Goal: Transaction & Acquisition: Purchase product/service

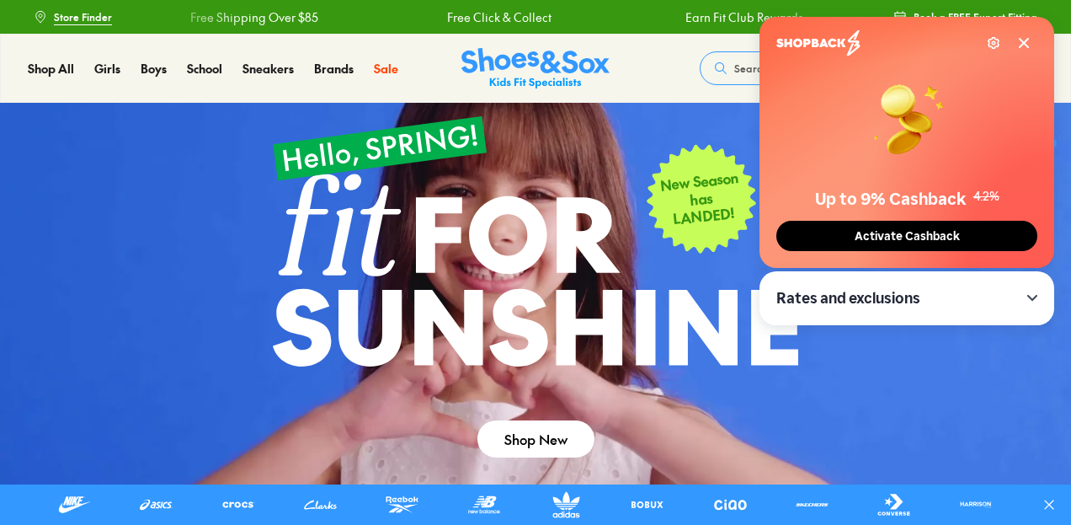
click at [1022, 41] on icon at bounding box center [1024, 43] width 8 height 8
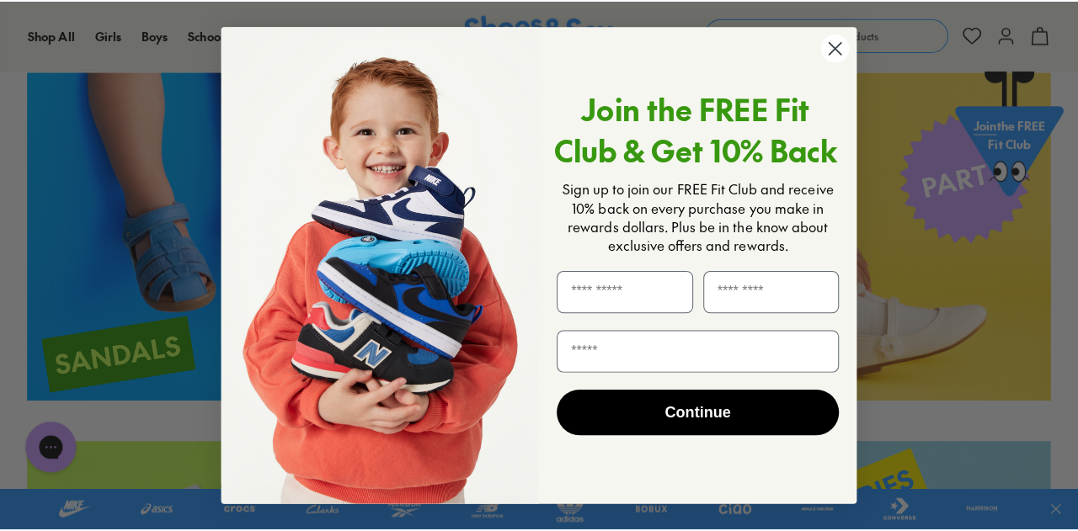
scroll to position [2364, 0]
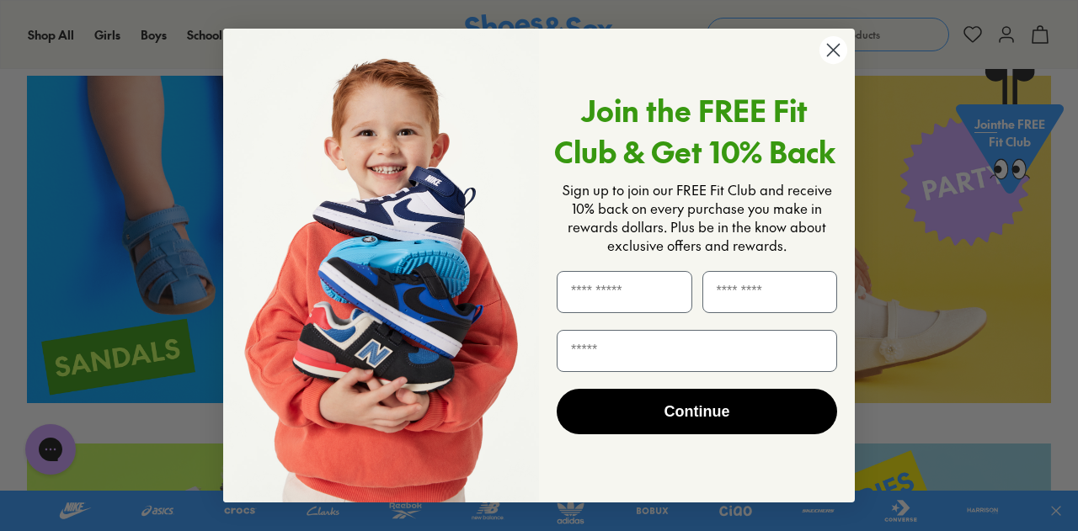
click at [838, 52] on circle "Close dialog" at bounding box center [833, 50] width 28 height 28
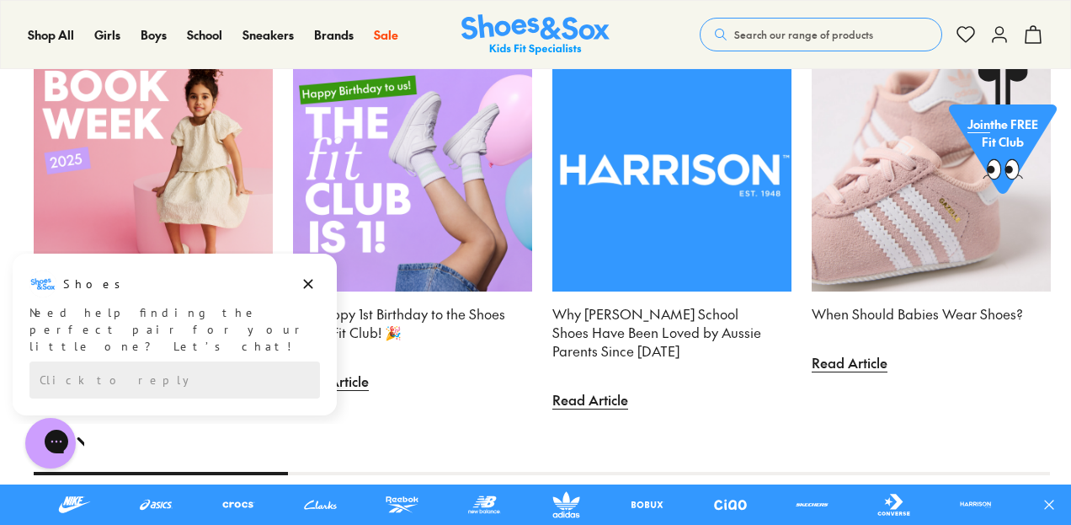
scroll to position [4632, 0]
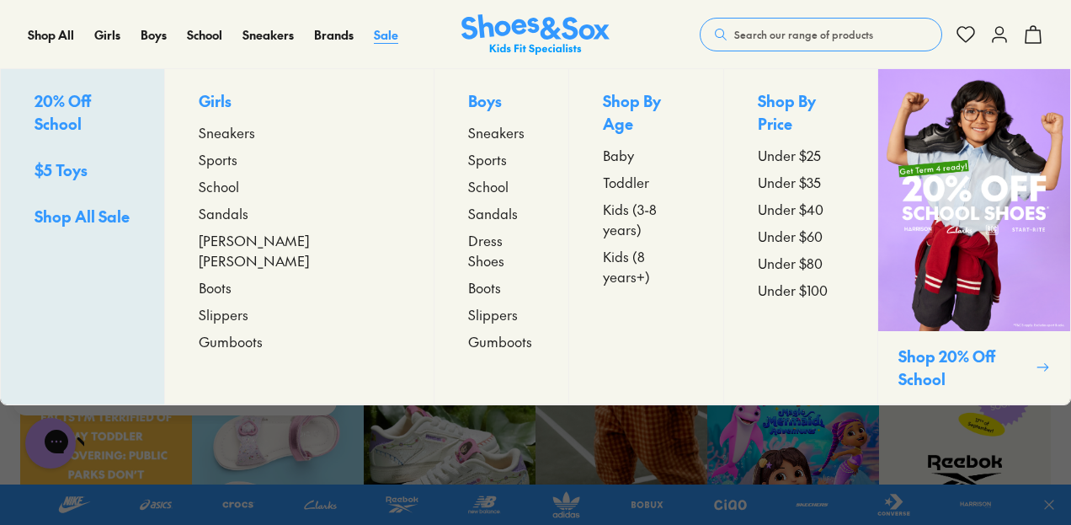
click at [391, 40] on span "Sale" at bounding box center [386, 34] width 24 height 17
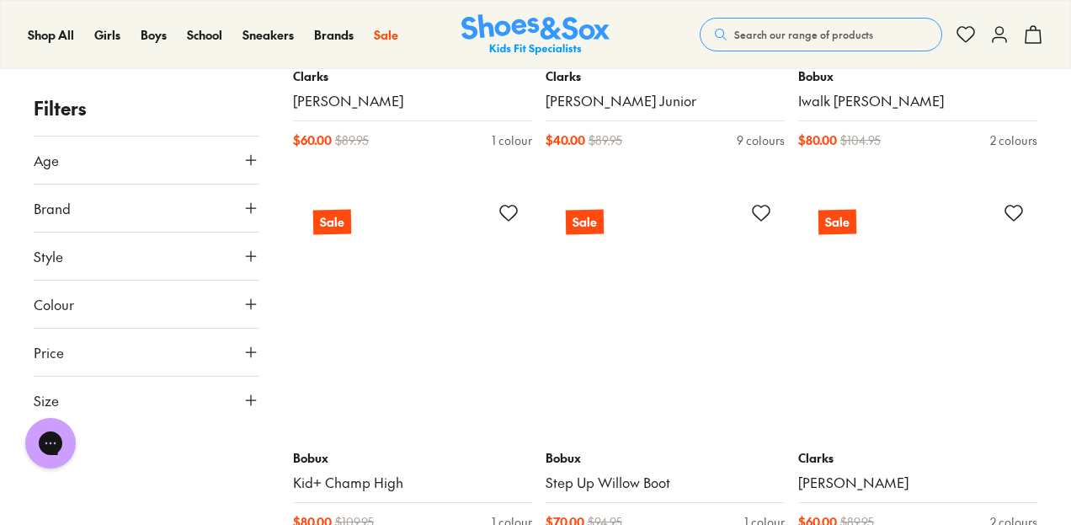
scroll to position [9058, 0]
